Goal: Communication & Community: Participate in discussion

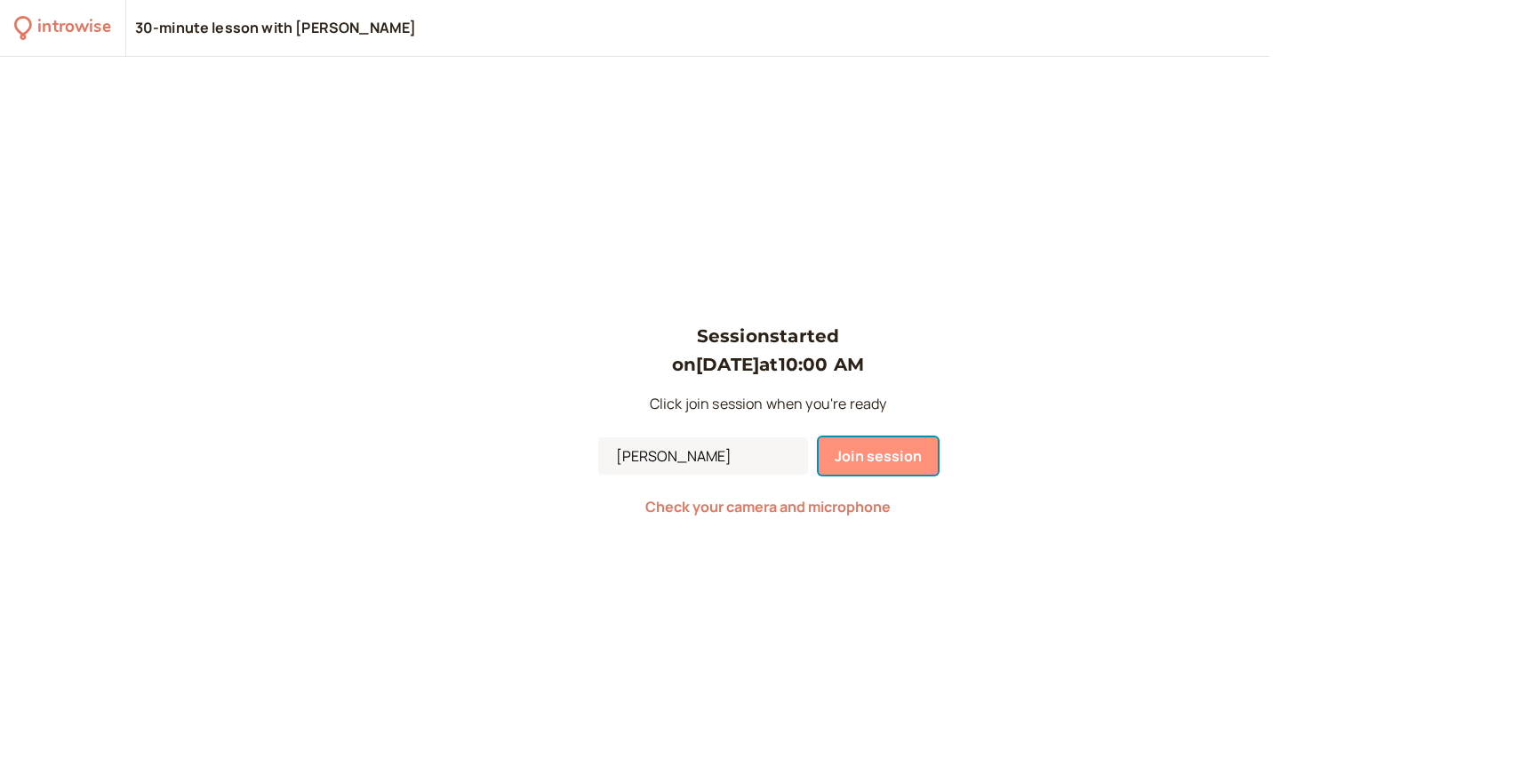
click at [855, 447] on span "Join session" at bounding box center [877, 456] width 87 height 20
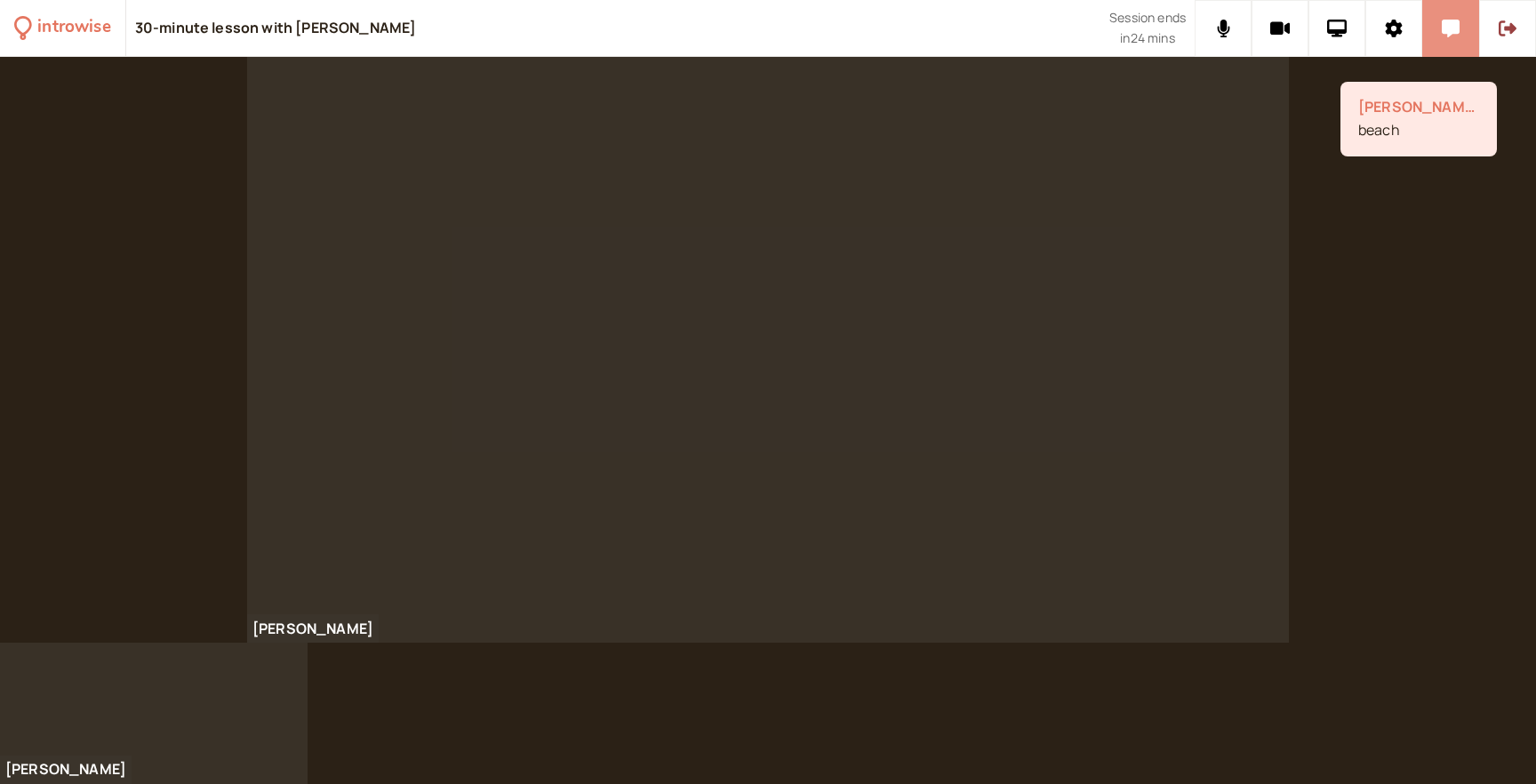
click at [1448, 38] on button at bounding box center [1450, 28] width 57 height 57
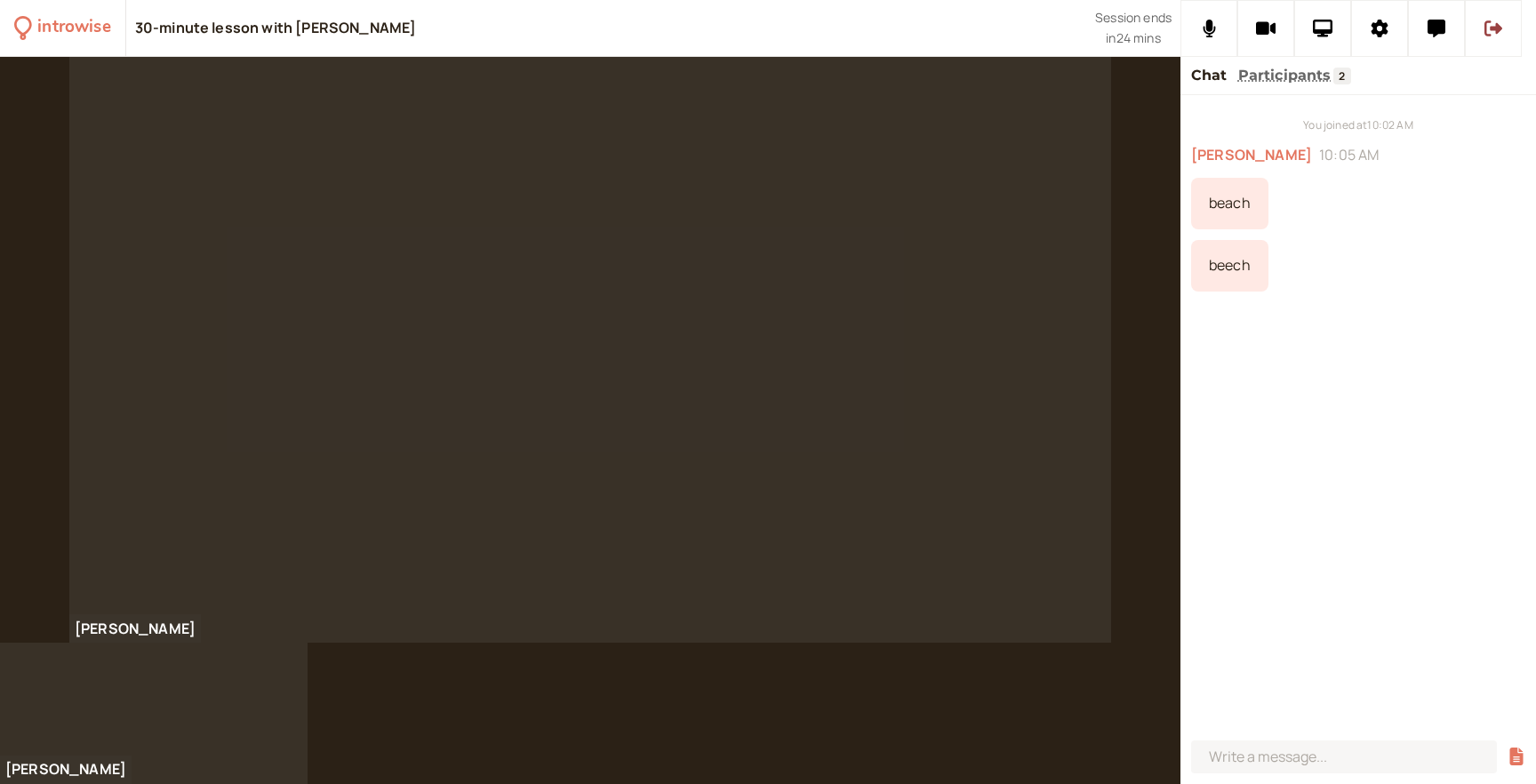
click at [1218, 266] on div "beech" at bounding box center [1229, 265] width 77 height 52
copy div "beech"
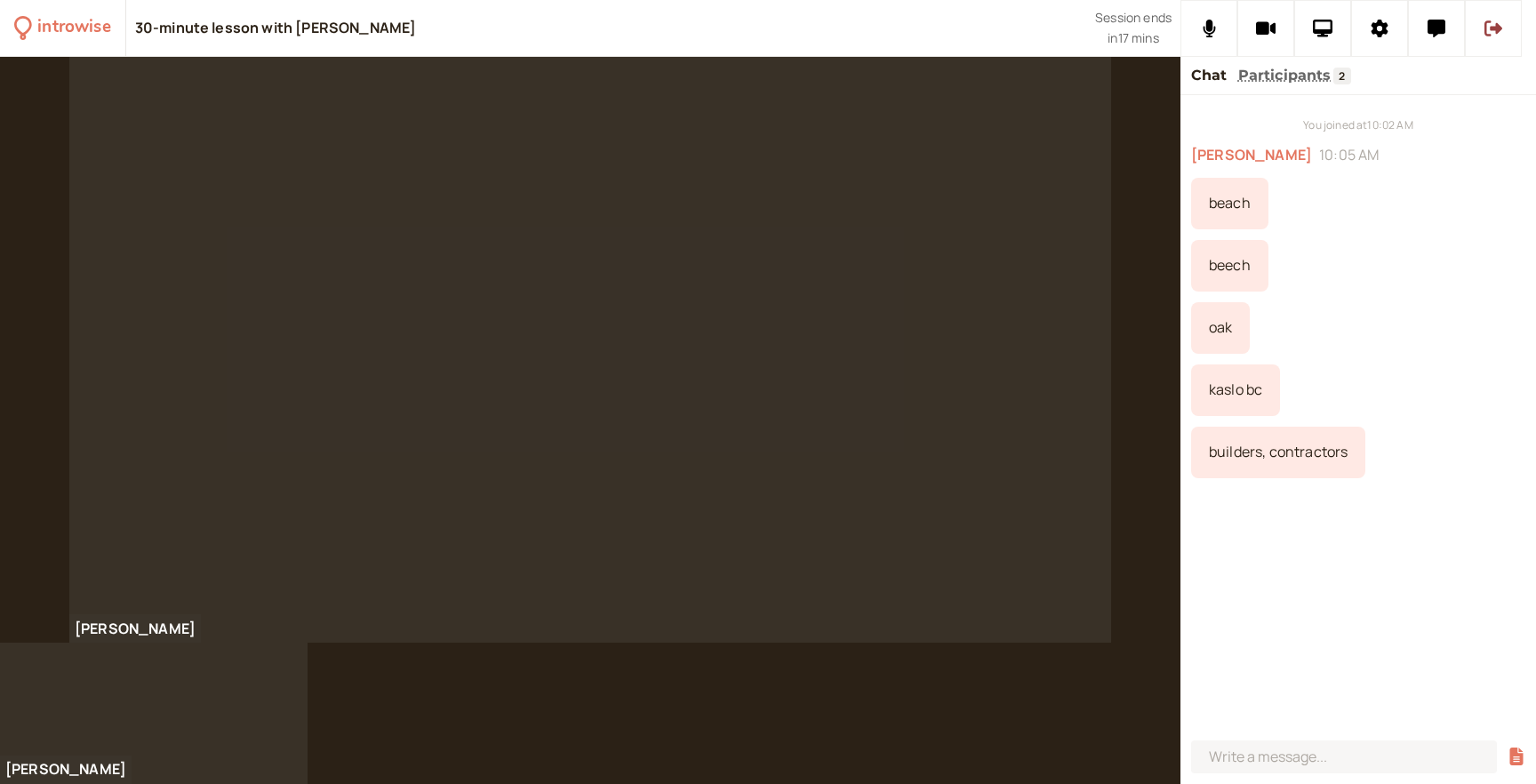
click at [1266, 449] on div "builders, contractors" at bounding box center [1278, 452] width 174 height 52
copy div "builders, contractors"
click at [1379, 299] on div "You joined at 10:02 AM [PERSON_NAME] 10:05 AM beach beech oak kaslo bc builders…" at bounding box center [1358, 414] width 355 height 638
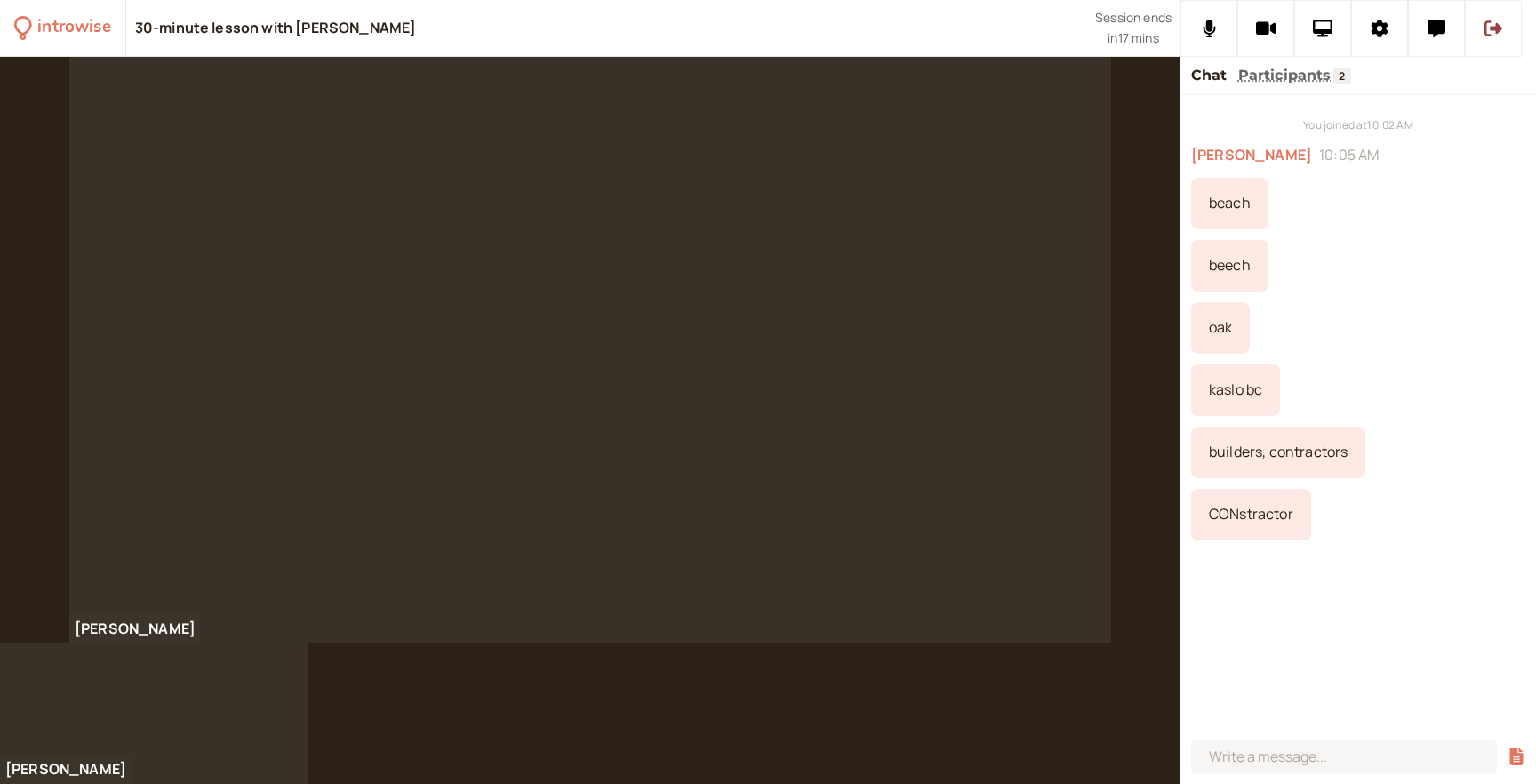
click at [1238, 518] on div "CONstractor" at bounding box center [1250, 514] width 120 height 52
copy div "CONstractor"
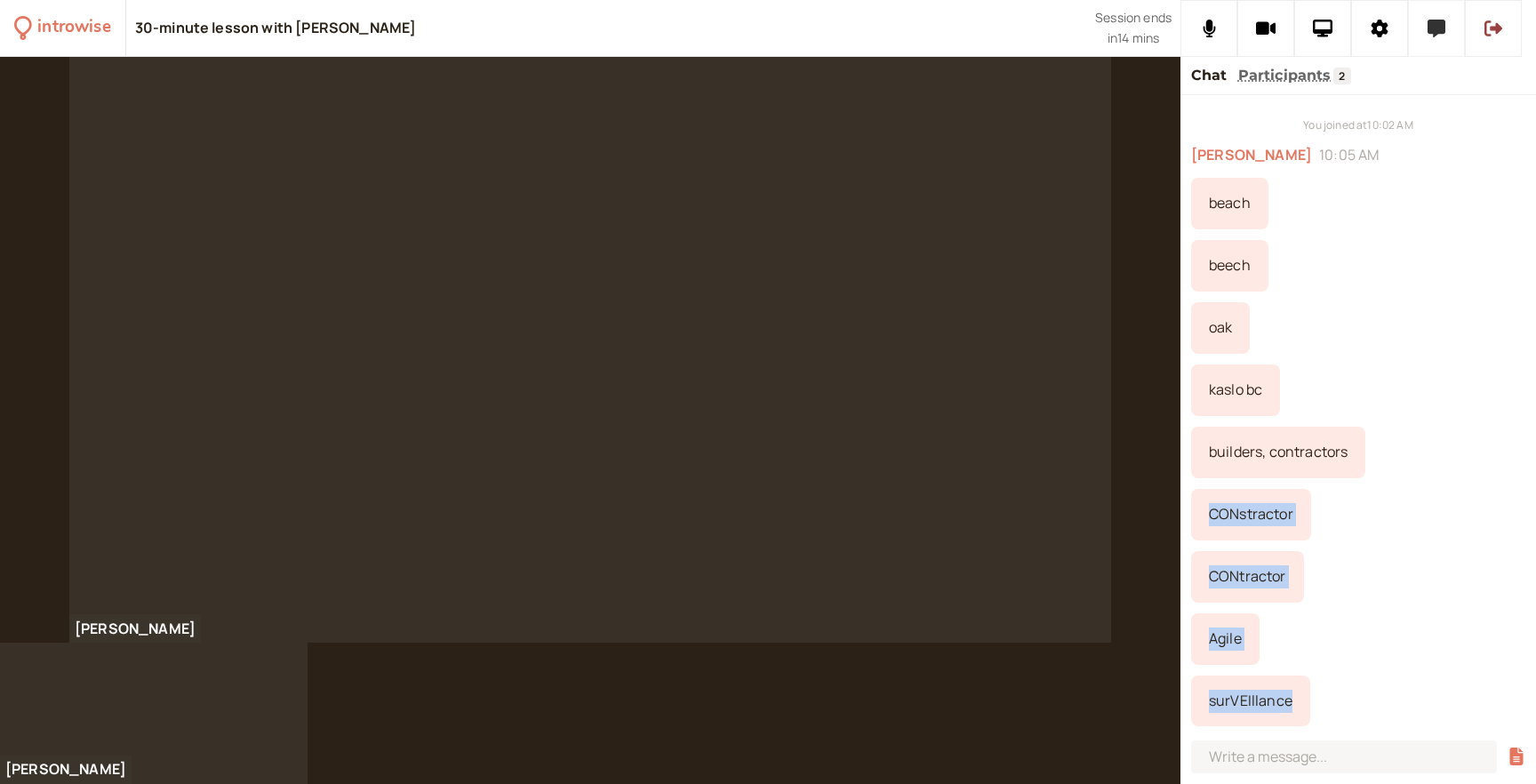
scroll to position [55, 0]
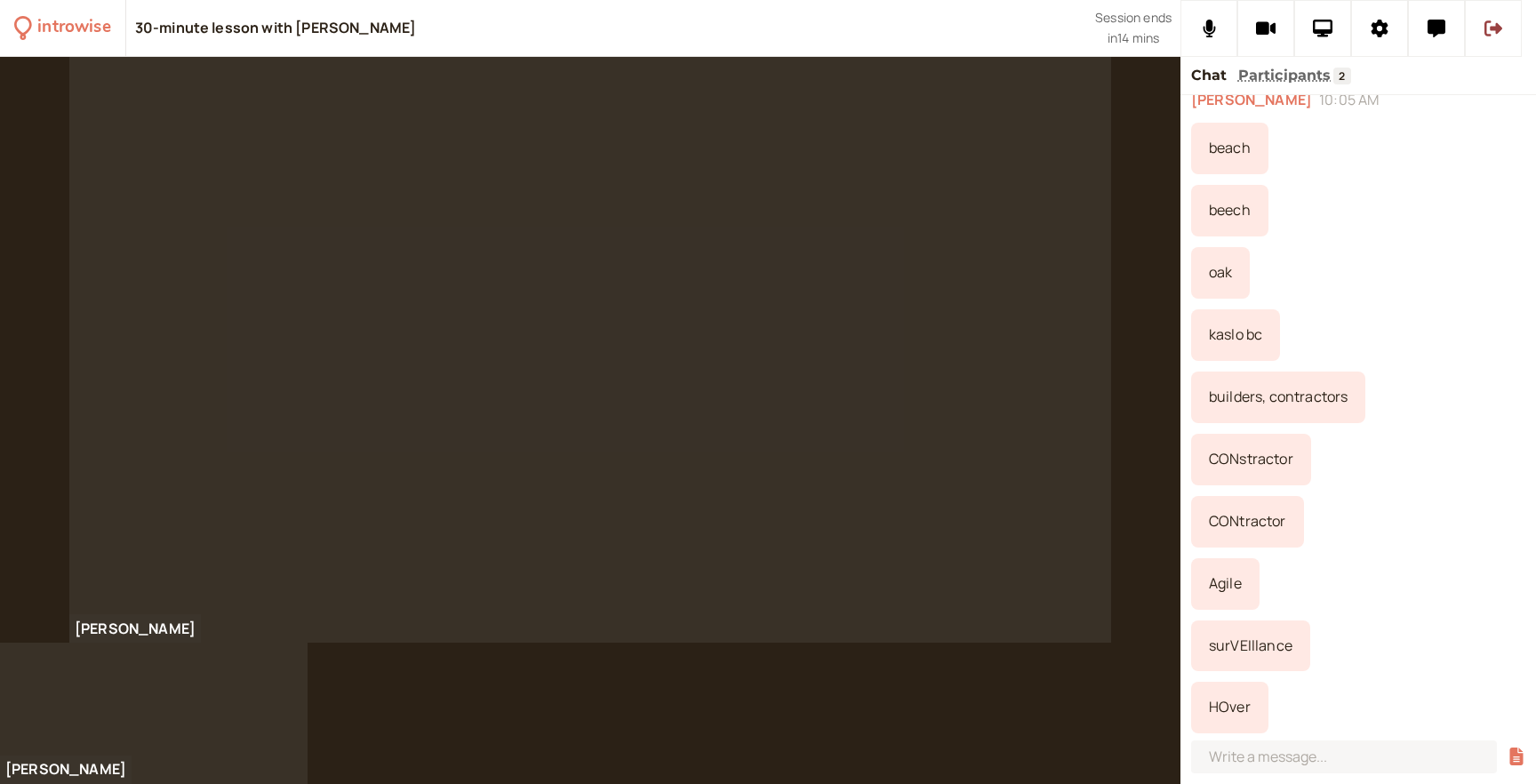
click at [1457, 614] on div "You joined at 10:02 AM [PERSON_NAME] 10:05 AM beach beech oak kaslo bc builders…" at bounding box center [1358, 414] width 355 height 638
click at [1218, 718] on div "HOver" at bounding box center [1229, 707] width 77 height 52
copy div "HOver"
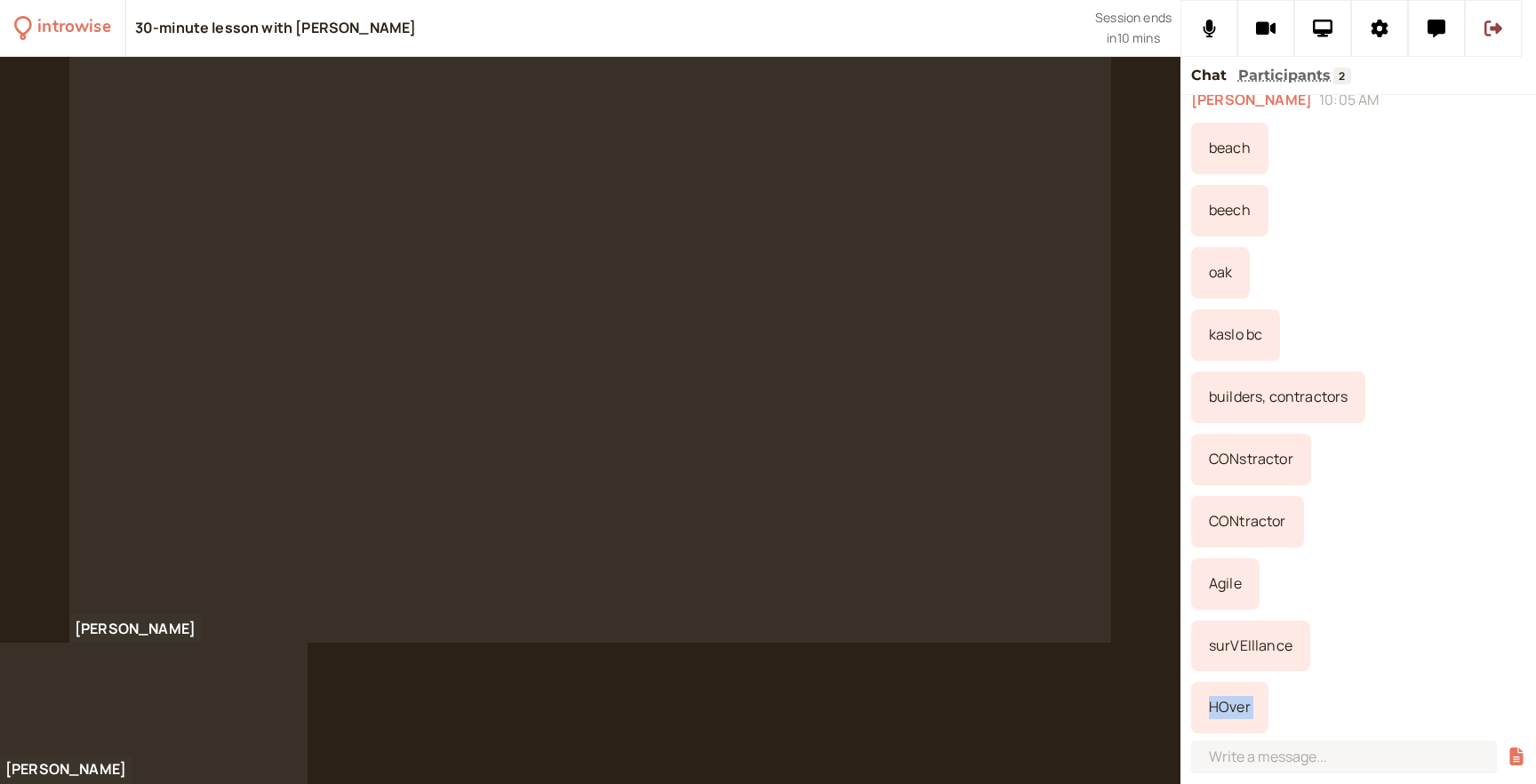
scroll to position [117, 0]
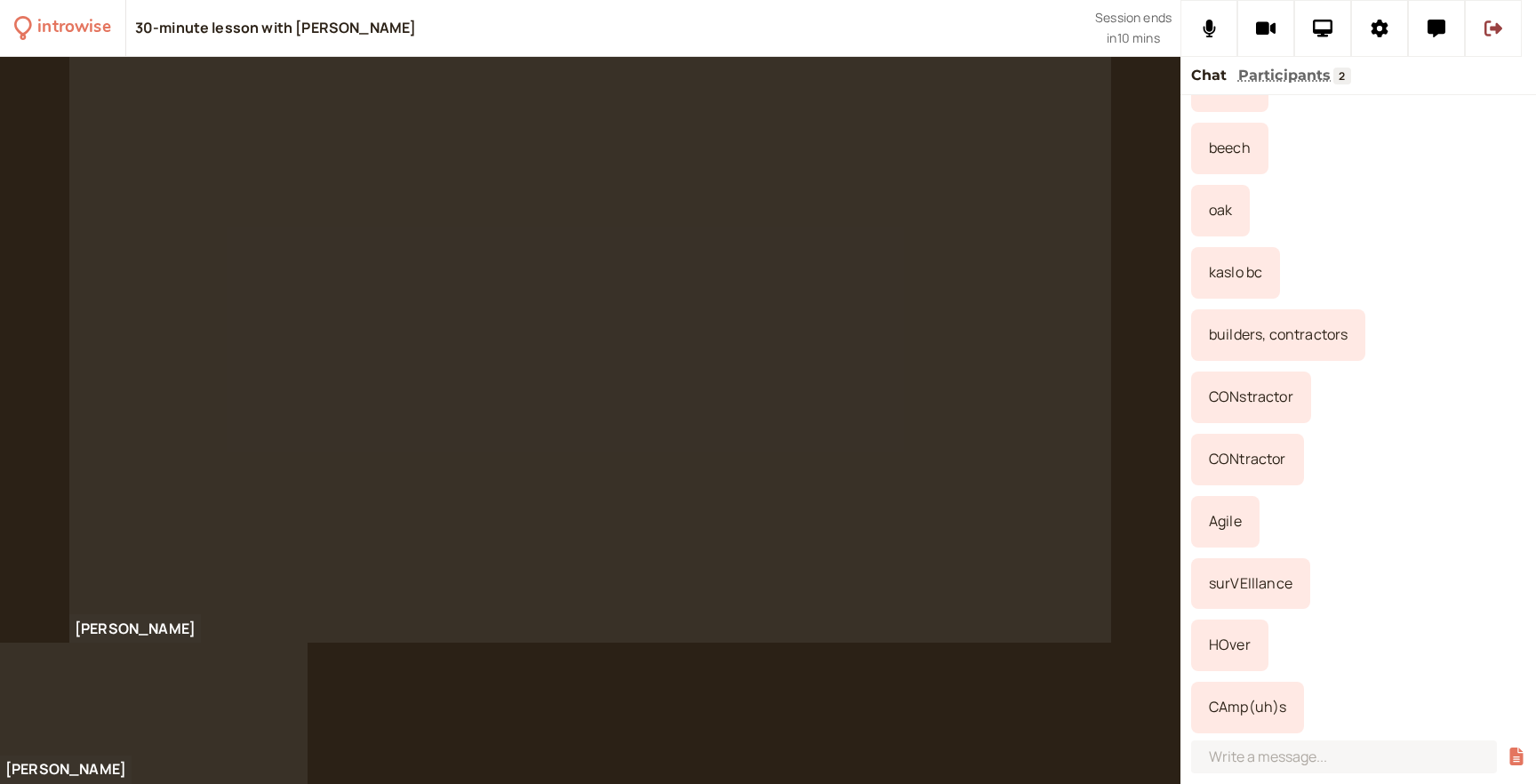
click at [1223, 709] on div "CAmp(uh)s" at bounding box center [1246, 707] width 113 height 52
copy div "CAmp(uh)s"
click at [1438, 278] on div "kaslo bc" at bounding box center [1357, 272] width 334 height 52
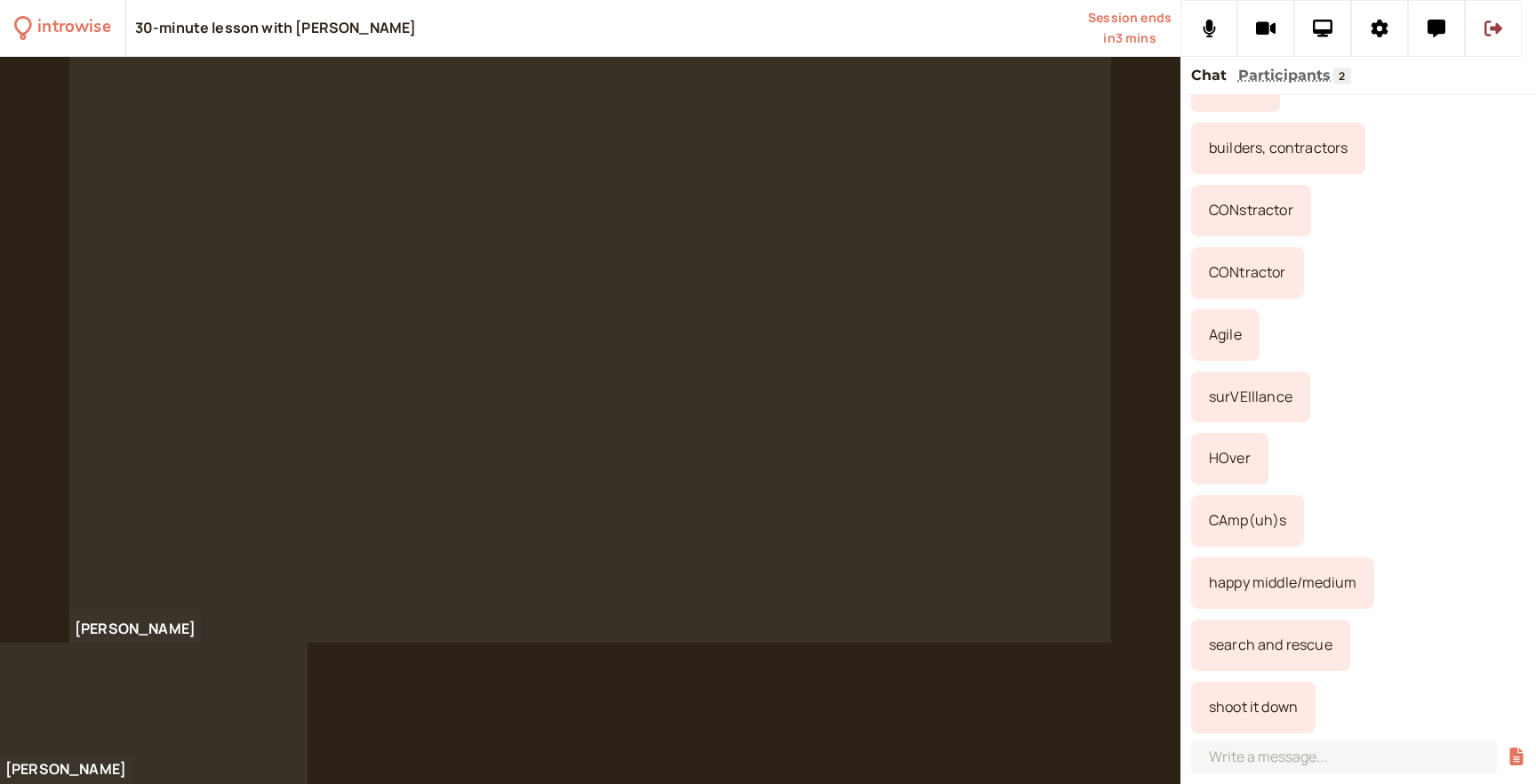
scroll to position [366, 0]
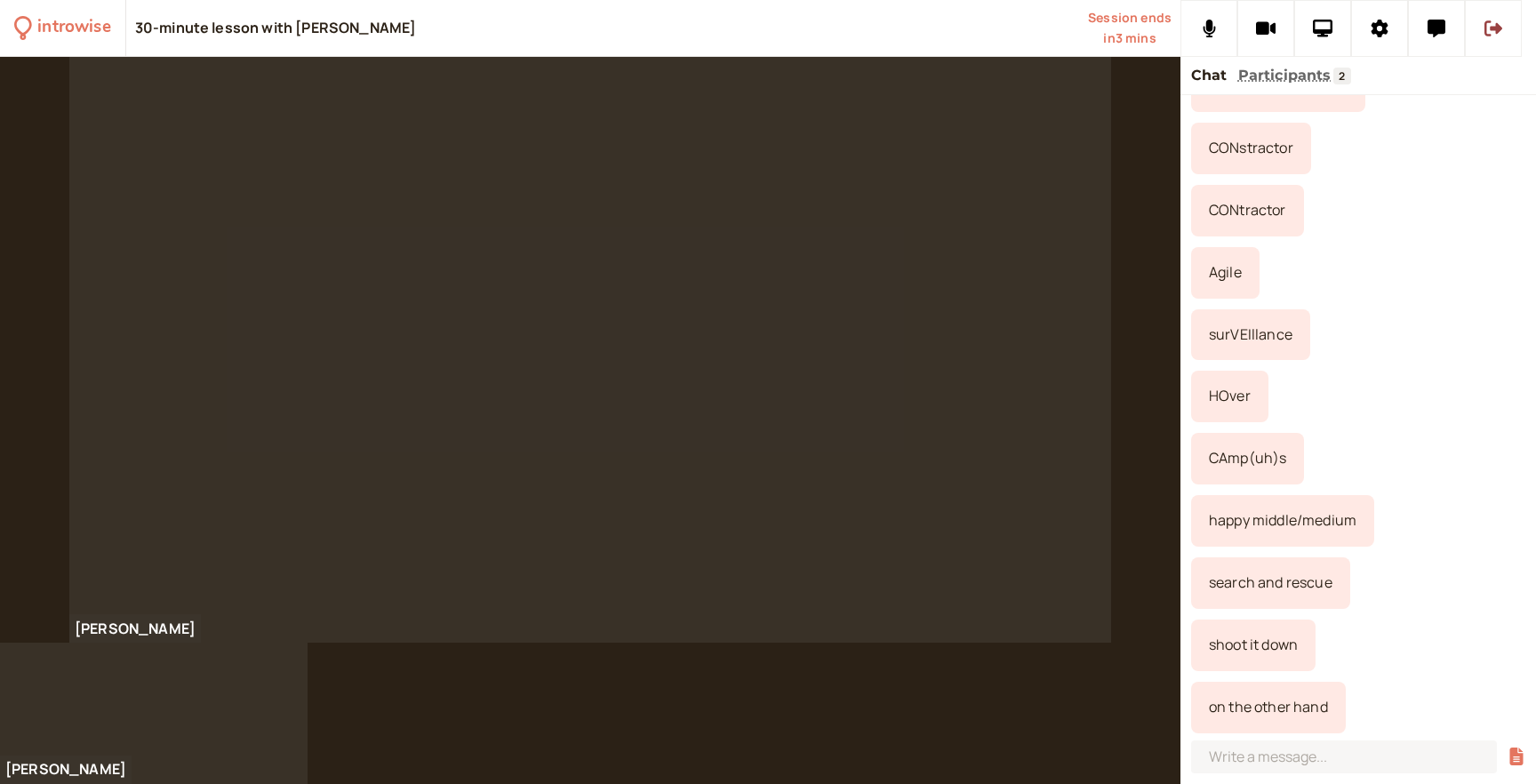
click at [1245, 641] on div "shoot it down" at bounding box center [1252, 645] width 124 height 52
copy div "shoot it down"
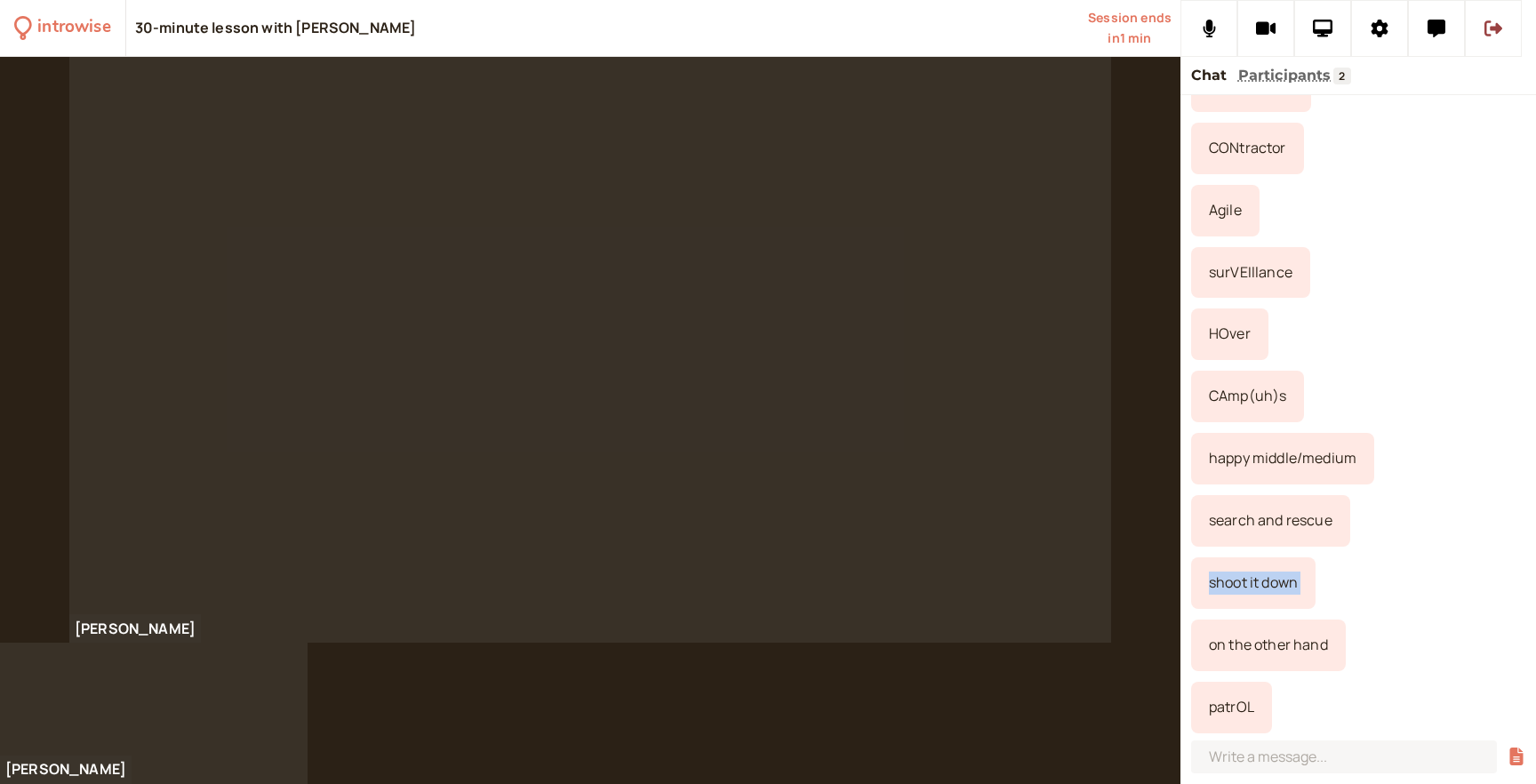
scroll to position [490, 0]
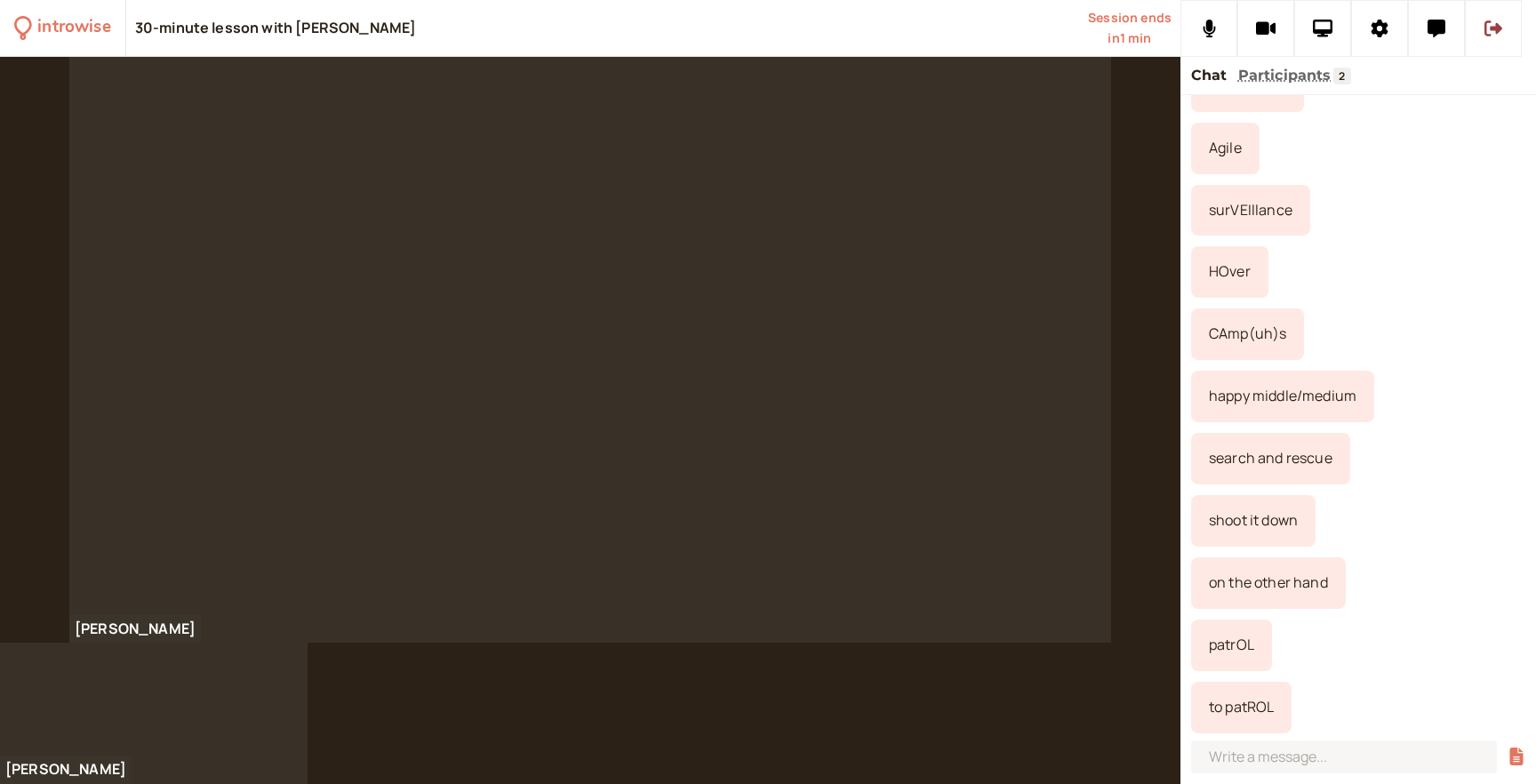
click at [1250, 708] on div "to patROL" at bounding box center [1240, 707] width 101 height 52
copy div "to patROL"
click at [1454, 162] on div "Agile" at bounding box center [1357, 148] width 334 height 52
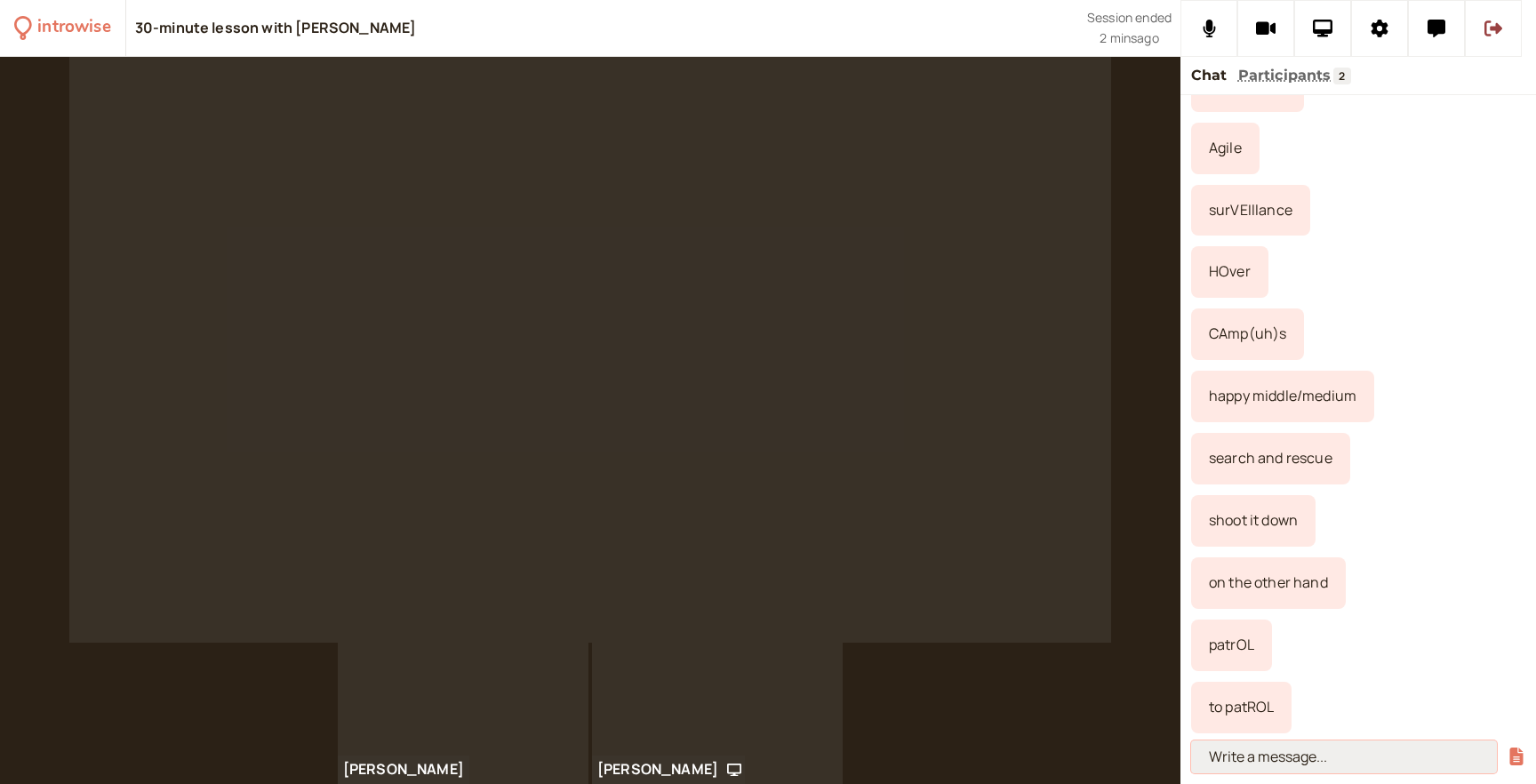
click at [1275, 770] on input at bounding box center [1343, 757] width 305 height 33
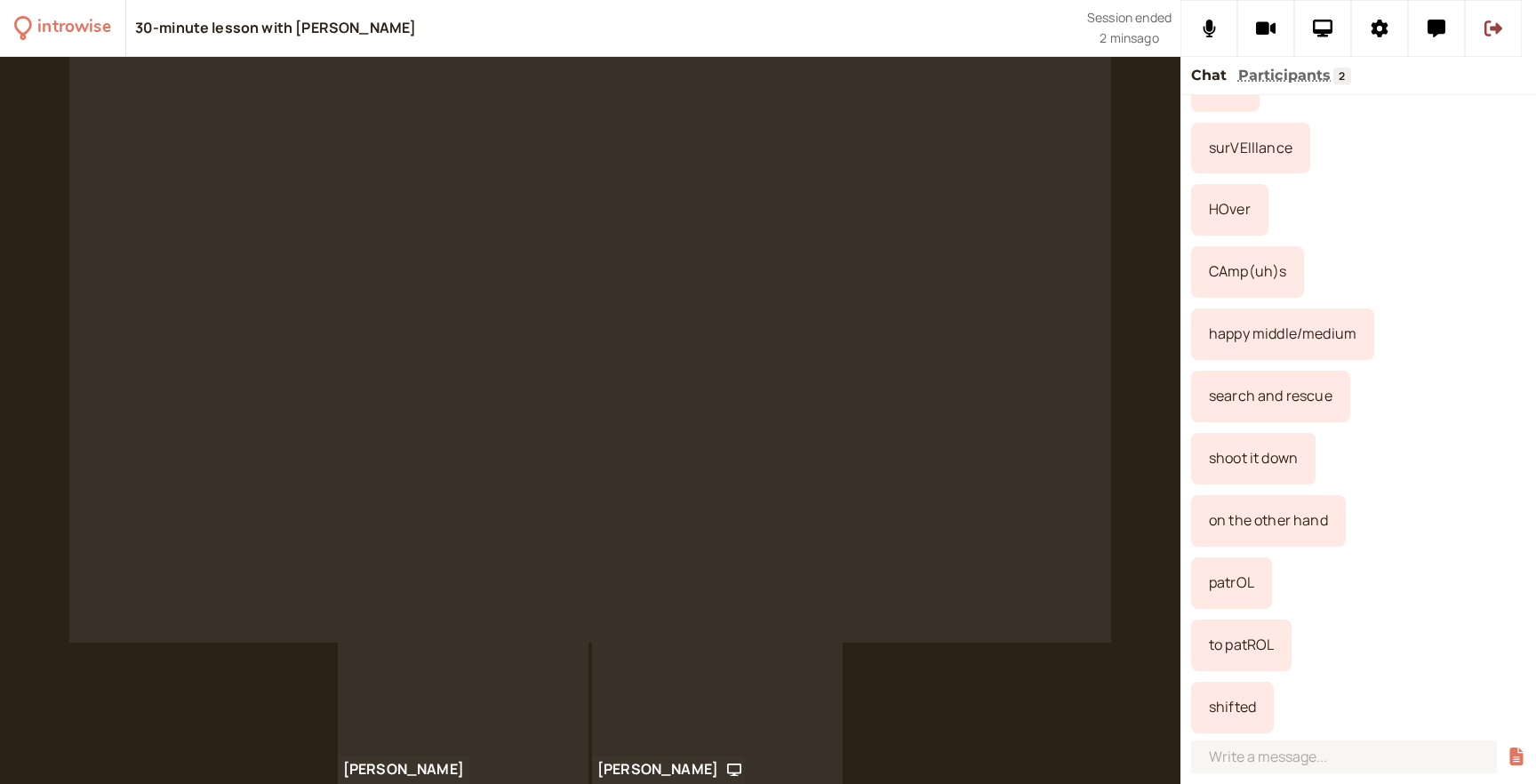
click at [1232, 706] on div "shifted" at bounding box center [1232, 707] width 82 height 52
copy div "shifted"
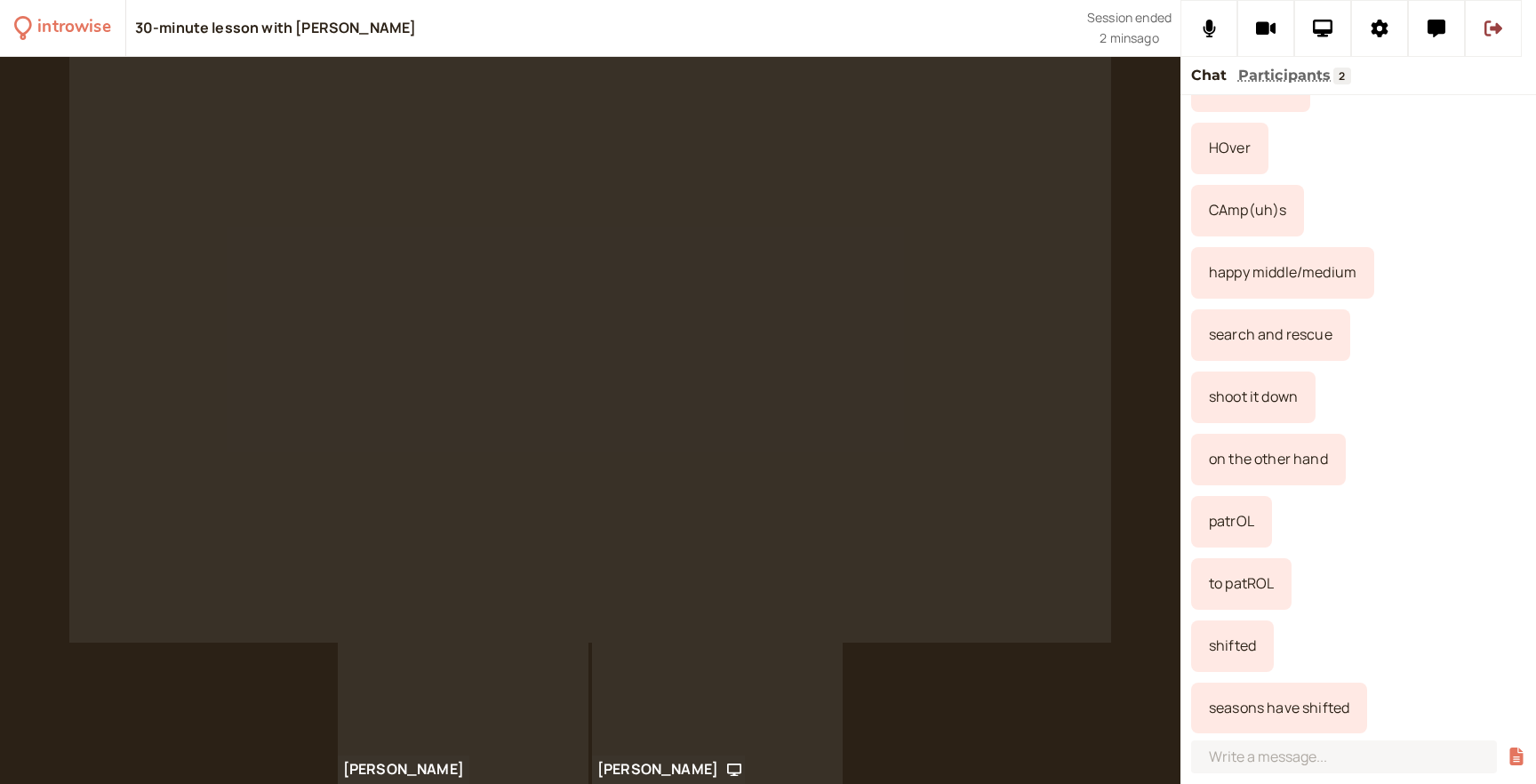
click at [1395, 351] on div "search and rescue" at bounding box center [1357, 335] width 334 height 52
click at [1290, 750] on input at bounding box center [1343, 757] width 305 height 33
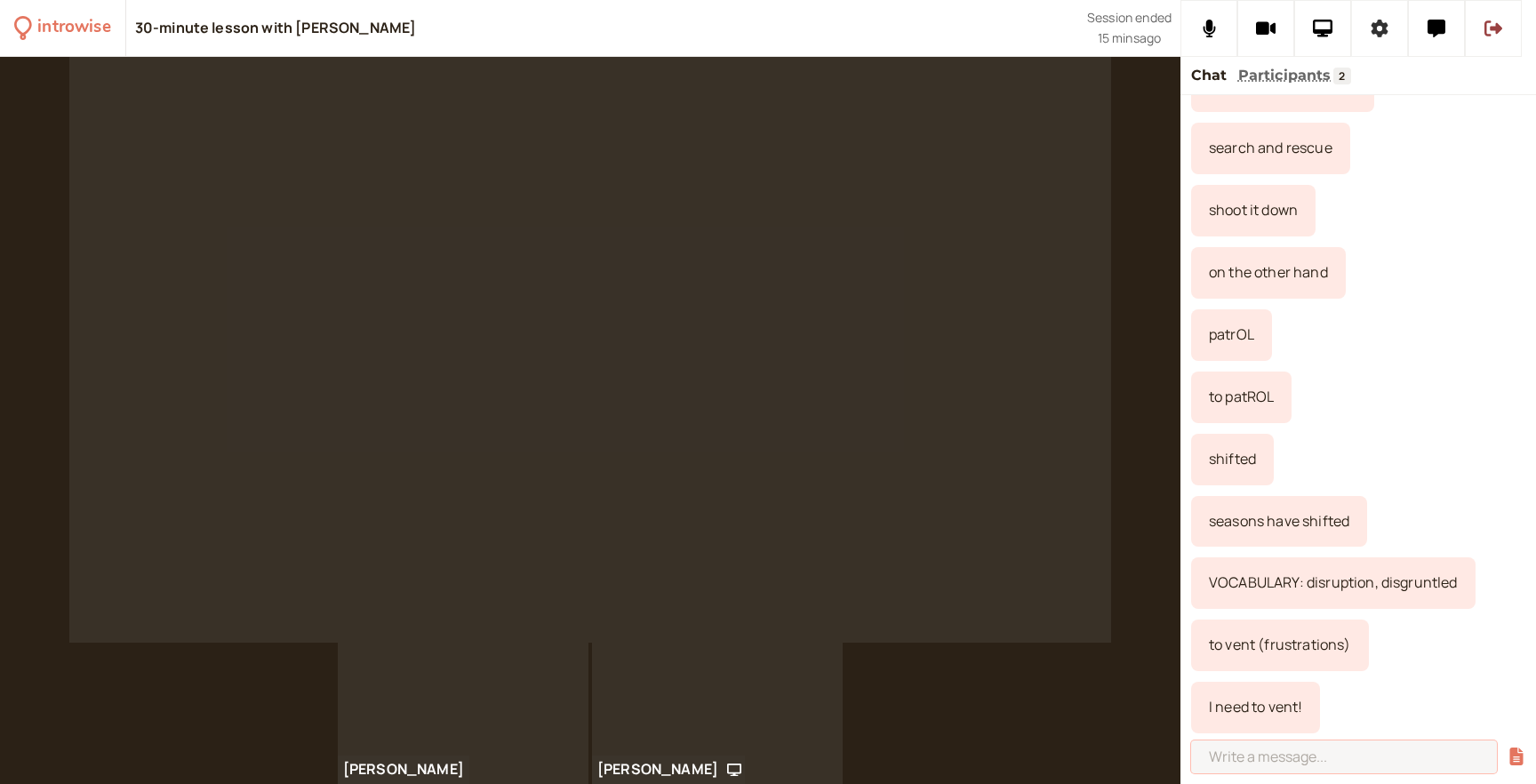
scroll to position [925, 0]
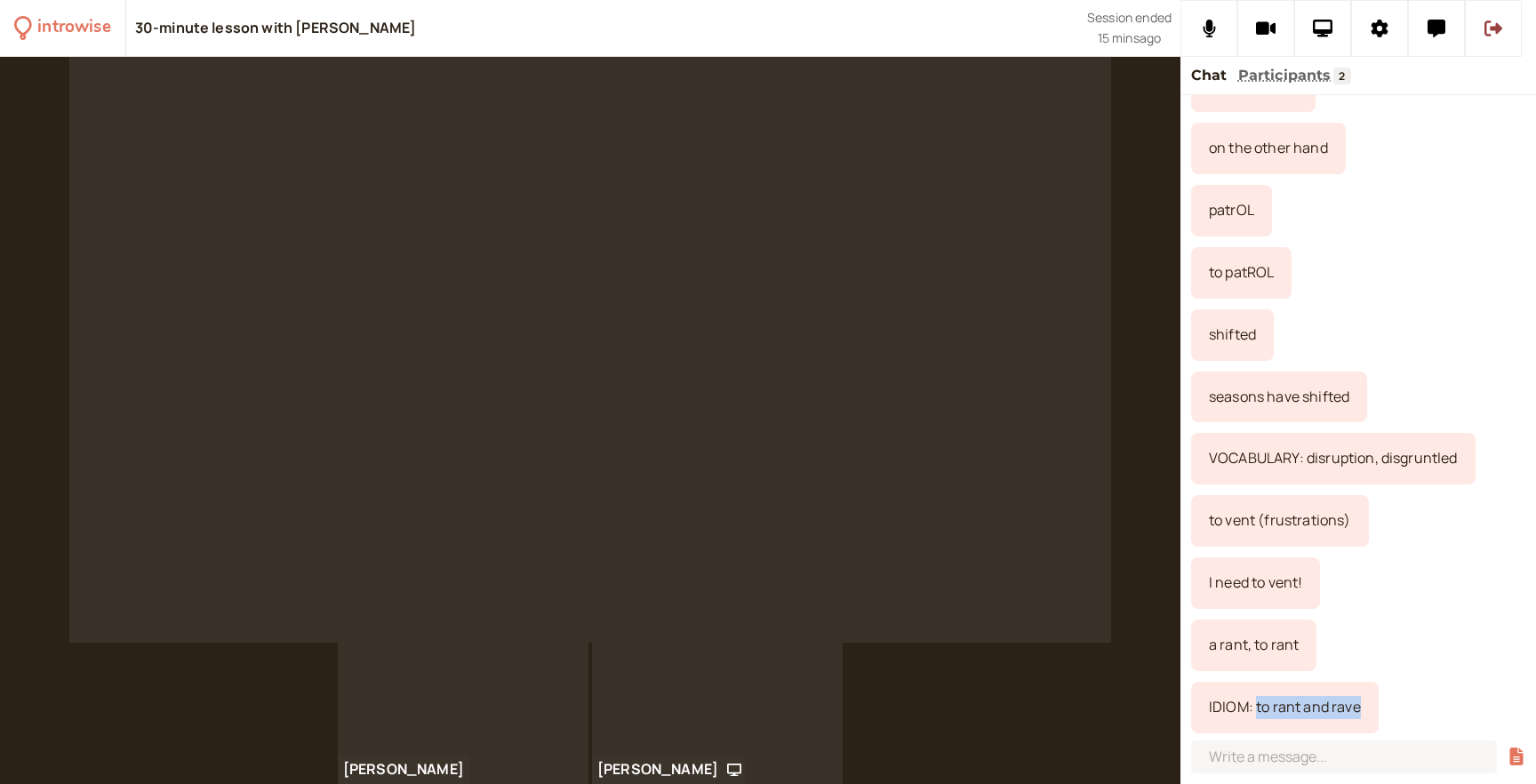
drag, startPoint x: 1255, startPoint y: 709, endPoint x: 1374, endPoint y: 709, distance: 119.0
click at [1372, 709] on div "IDIOM: to rant and rave" at bounding box center [1284, 707] width 188 height 52
copy div "to rant and rave"
click at [1345, 759] on input at bounding box center [1343, 757] width 305 height 33
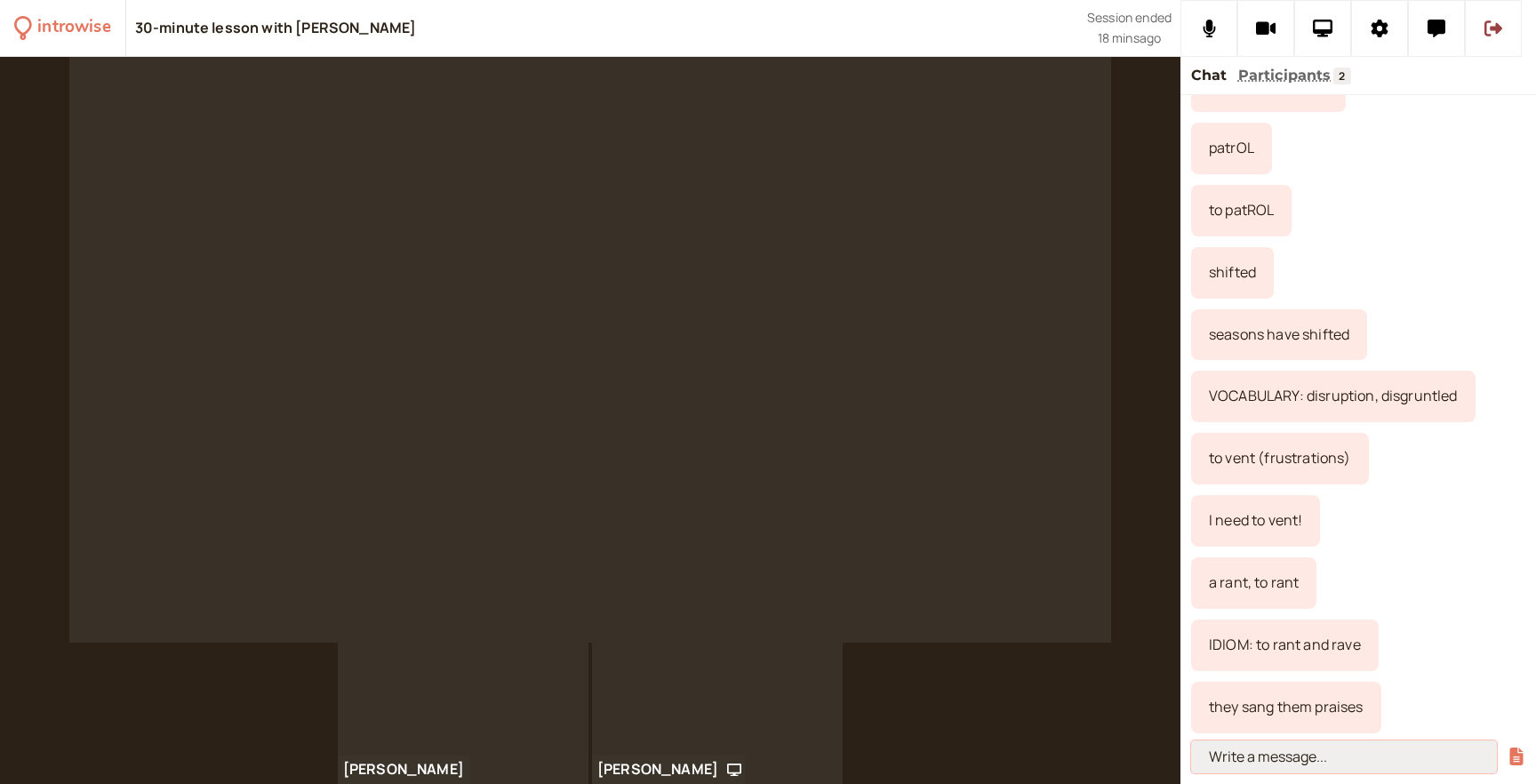
click at [1262, 760] on input at bounding box center [1343, 757] width 305 height 33
click at [1268, 709] on div "they sang them praises" at bounding box center [1285, 707] width 190 height 52
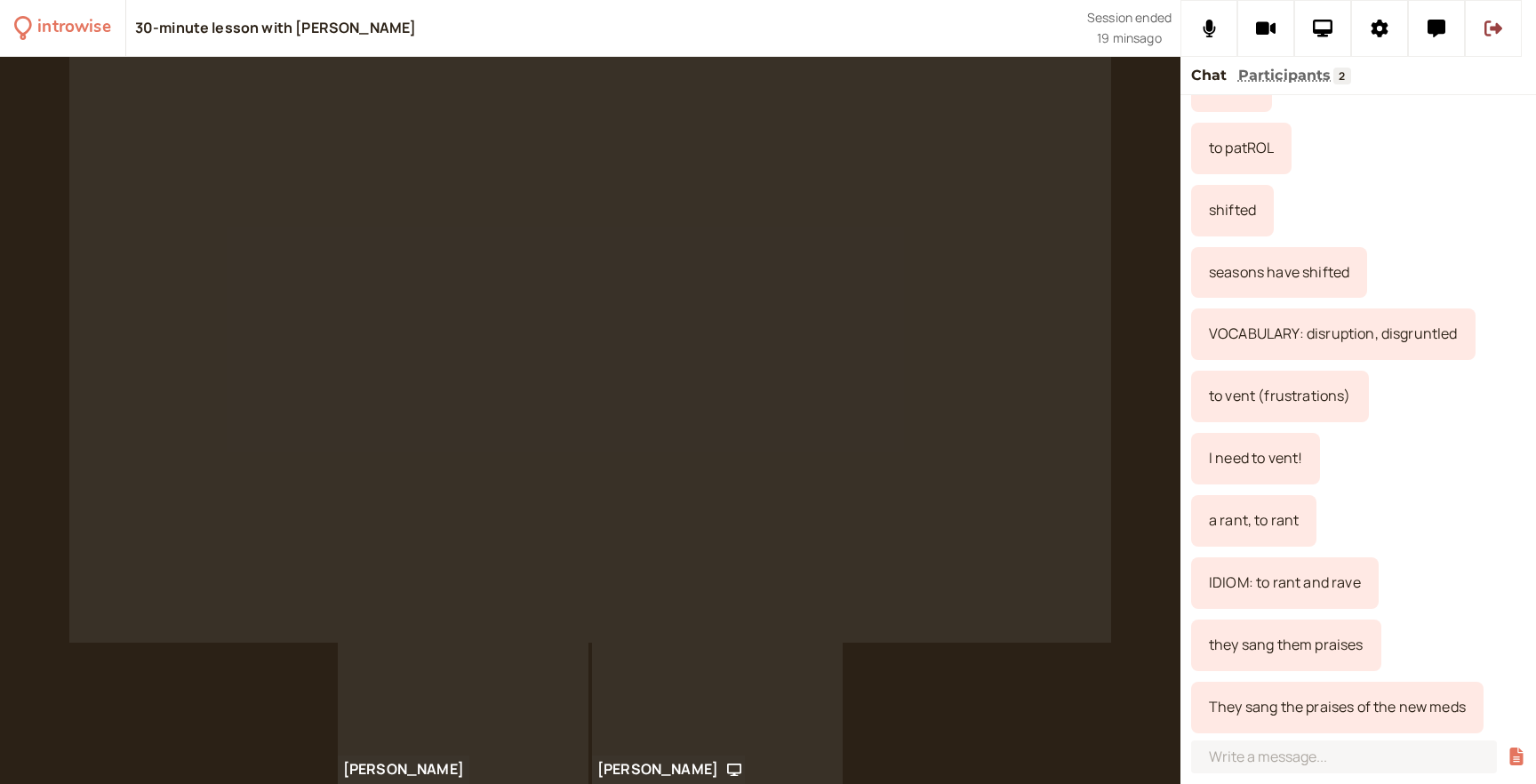
click at [1435, 137] on div "to patROL" at bounding box center [1357, 148] width 334 height 52
click at [1278, 751] on input at bounding box center [1343, 757] width 305 height 33
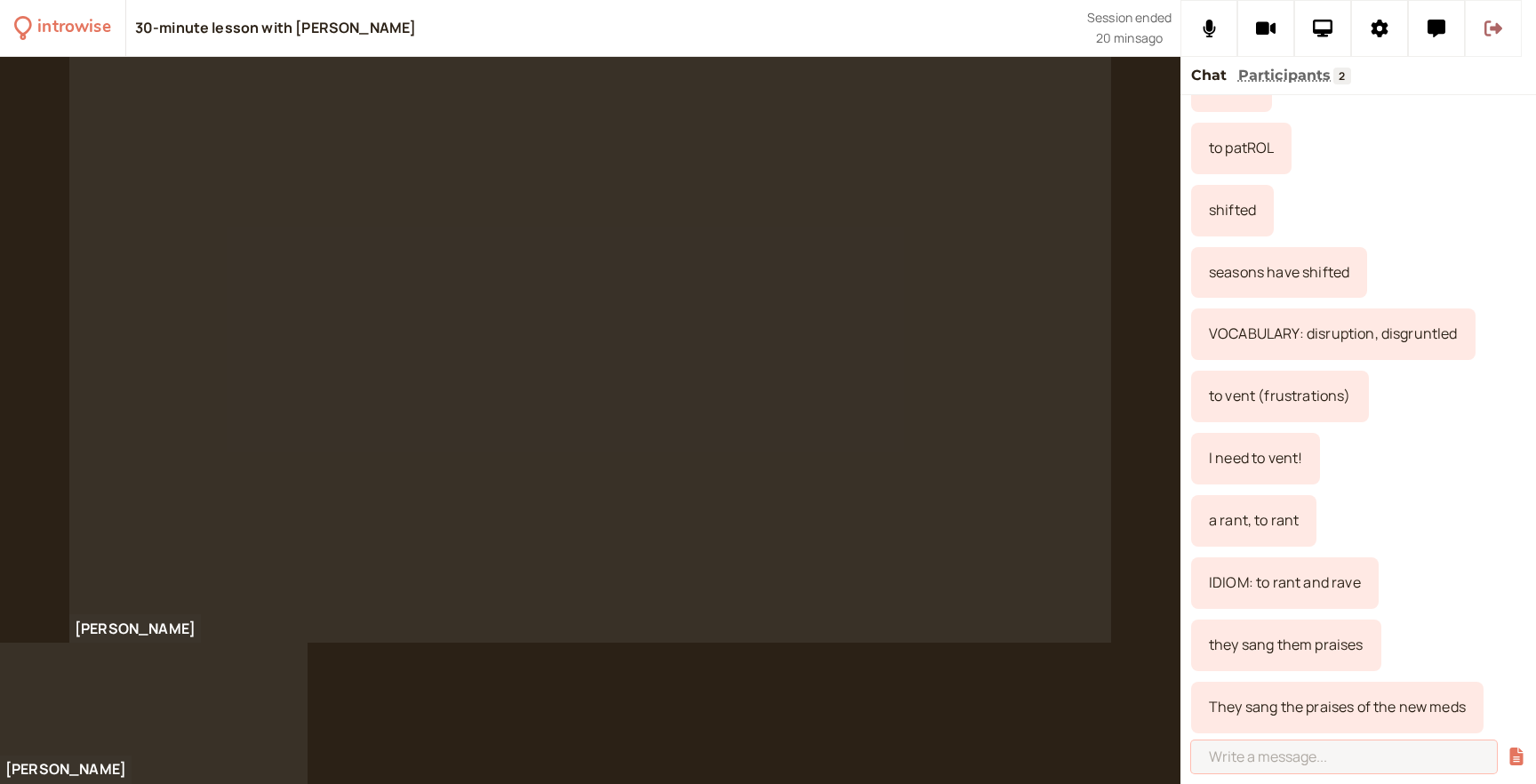
scroll to position [1112, 0]
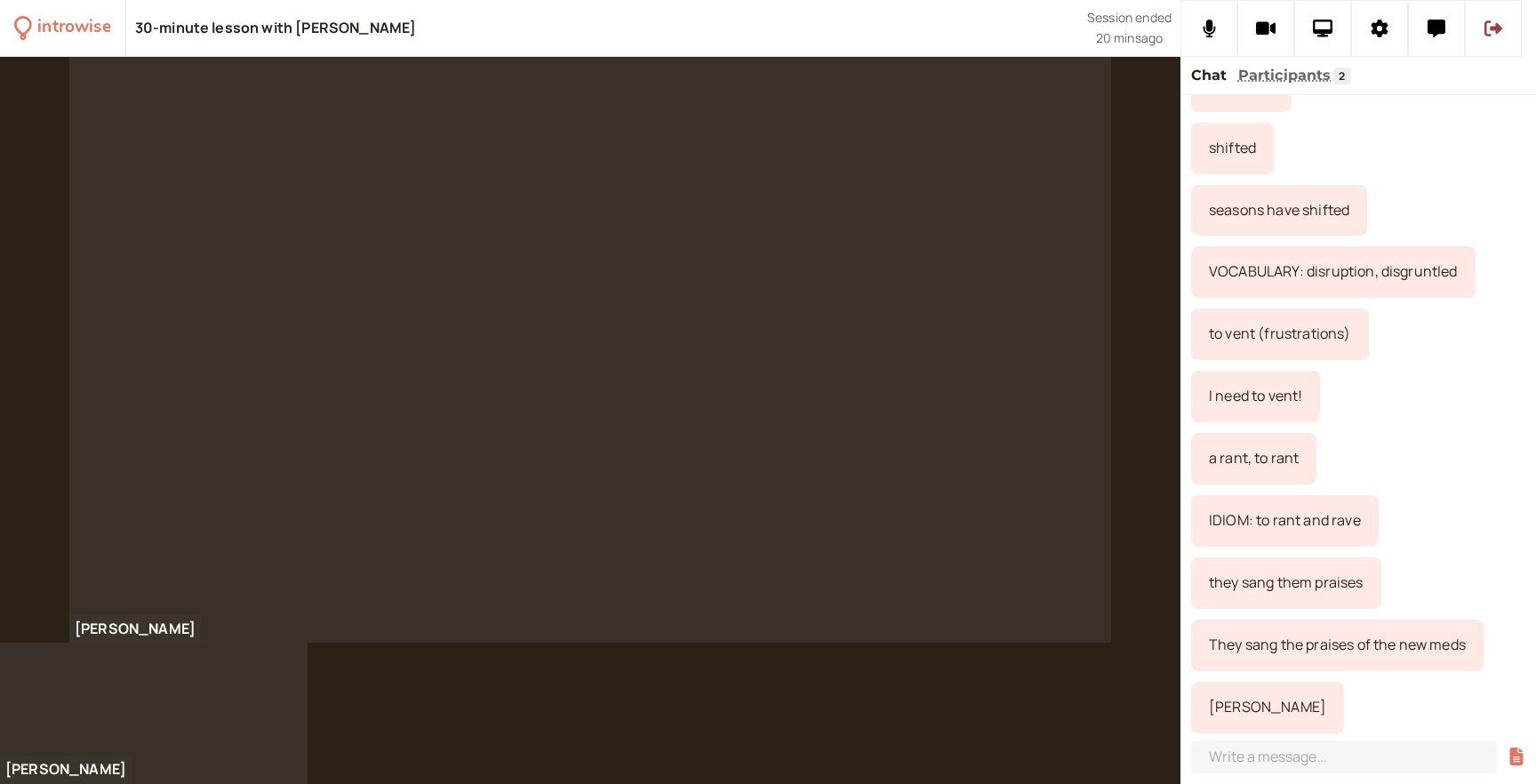
click at [1233, 706] on div "[PERSON_NAME]" at bounding box center [1267, 707] width 153 height 52
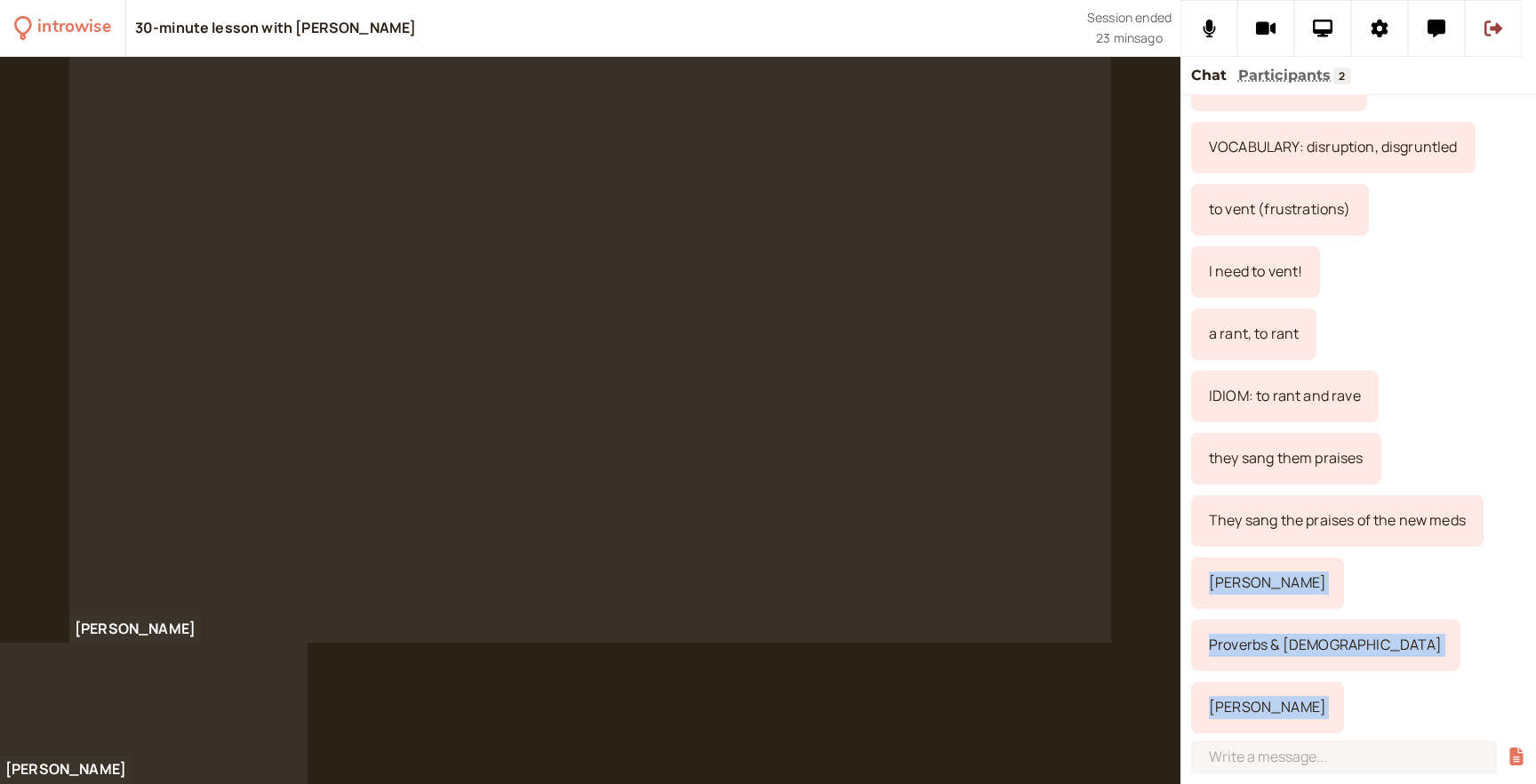
scroll to position [1298, 0]
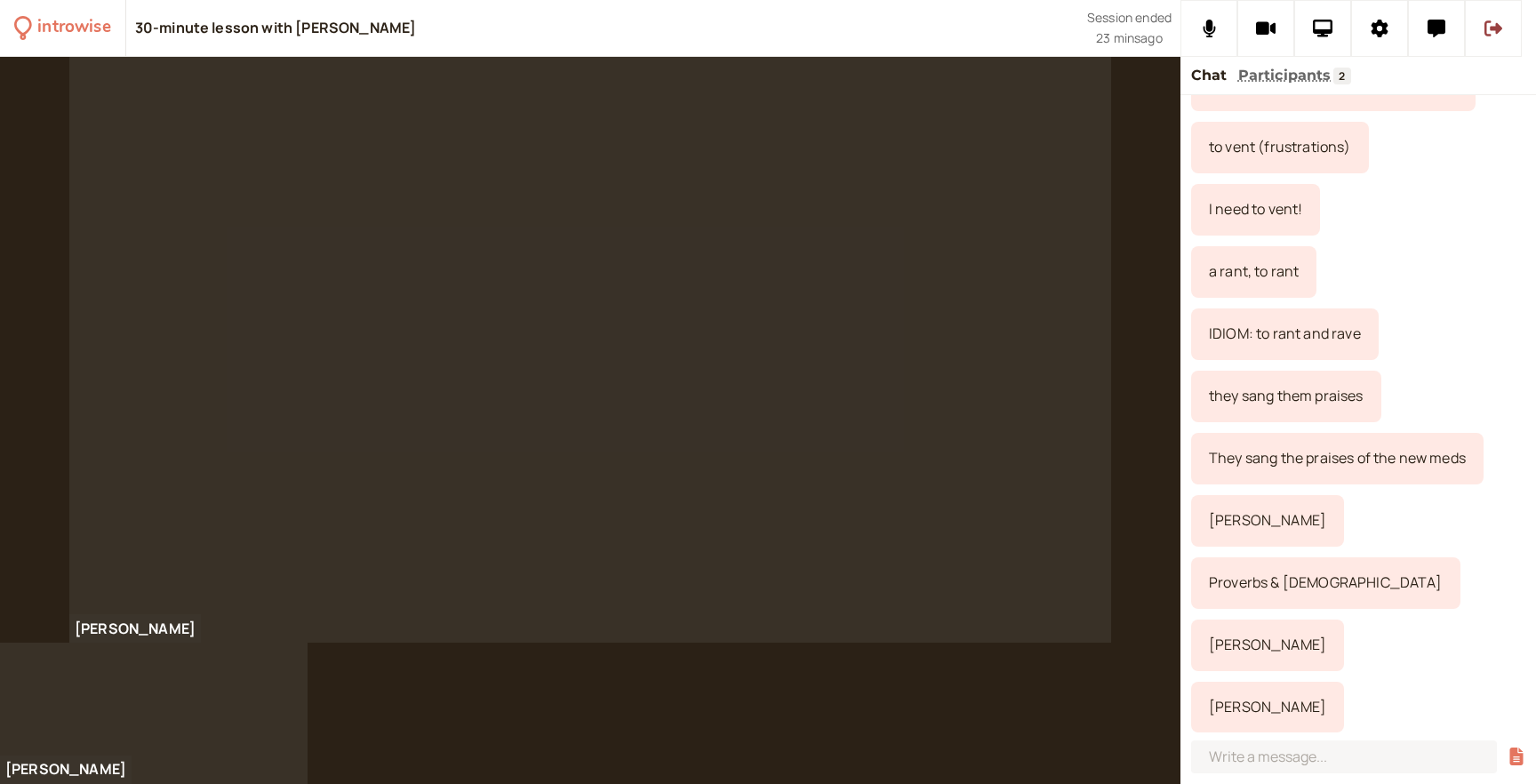
click at [1367, 208] on div "I need to vent!" at bounding box center [1357, 209] width 334 height 52
